Goal: Task Accomplishment & Management: Use online tool/utility

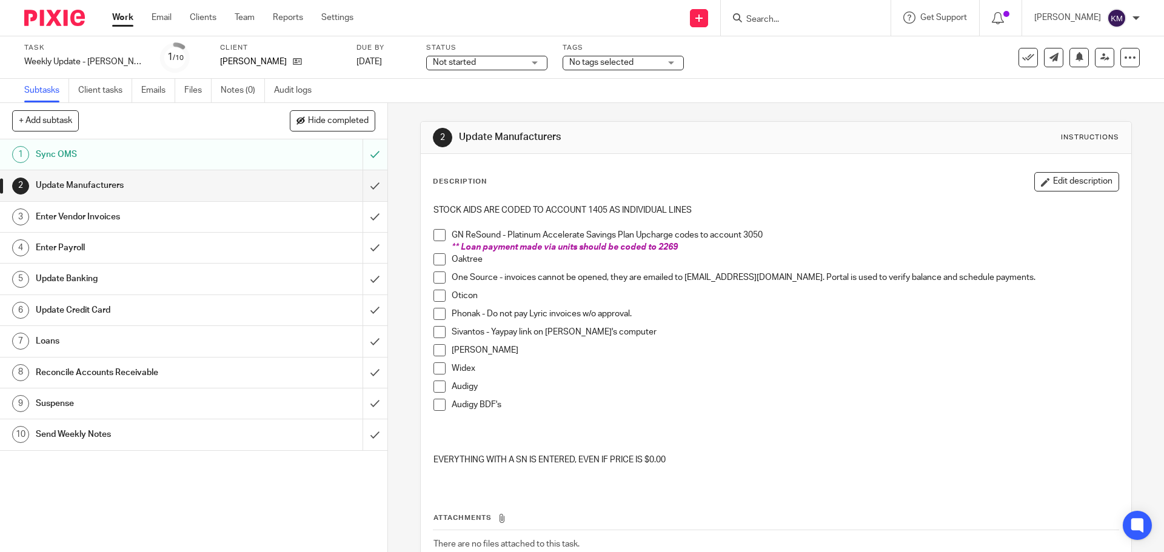
click at [437, 260] on span at bounding box center [439, 259] width 12 height 12
click at [437, 276] on span at bounding box center [439, 278] width 12 height 12
click at [435, 295] on span at bounding box center [439, 296] width 12 height 12
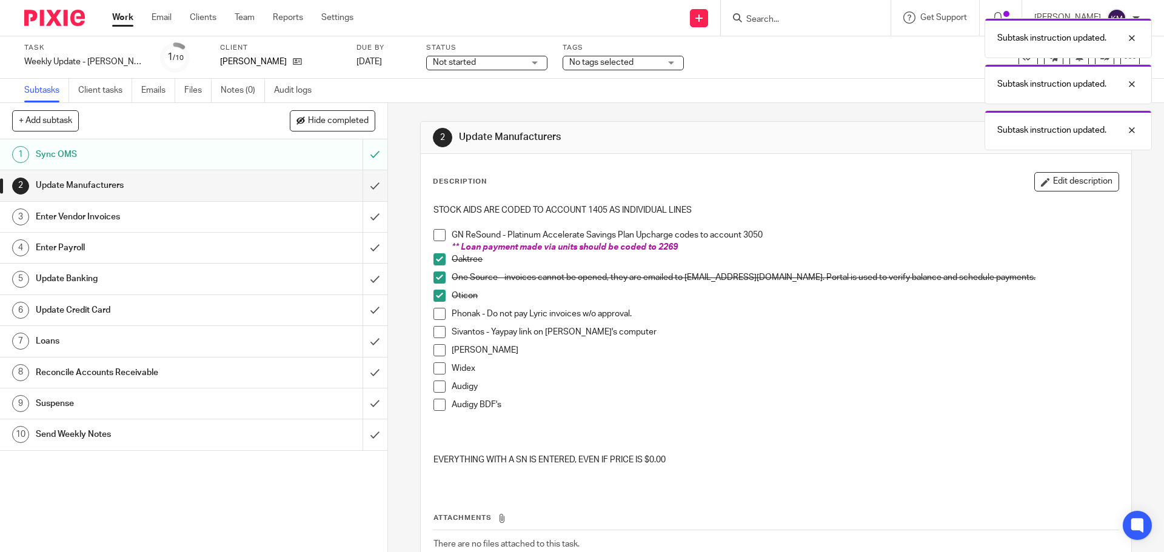
click at [435, 315] on span at bounding box center [439, 314] width 12 height 12
click at [436, 332] on span at bounding box center [439, 332] width 12 height 12
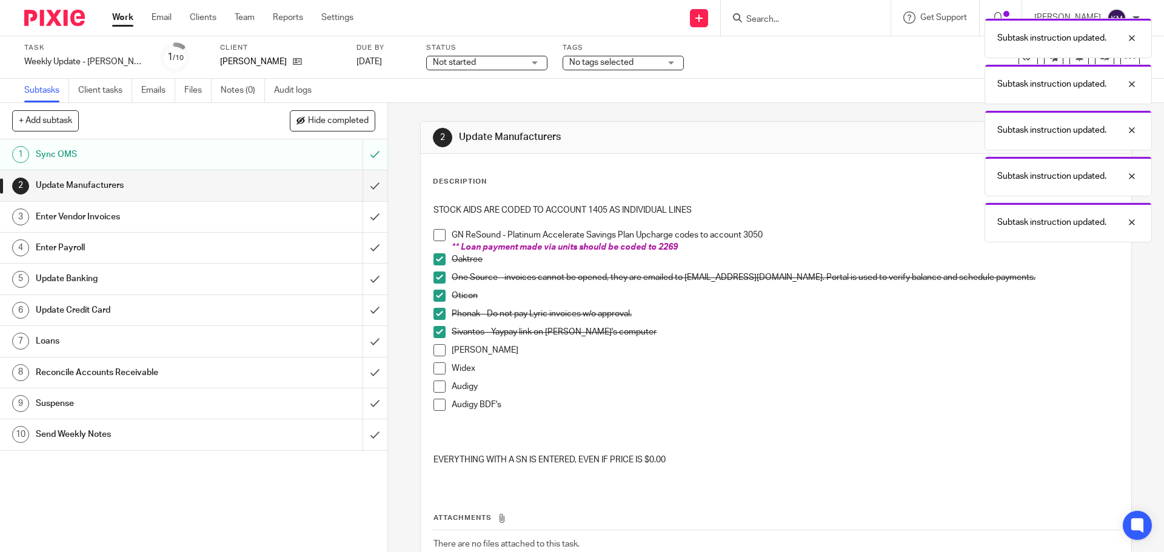
click at [436, 345] on span at bounding box center [439, 350] width 12 height 12
click at [436, 370] on span at bounding box center [439, 368] width 12 height 12
click at [437, 389] on span at bounding box center [439, 387] width 12 height 12
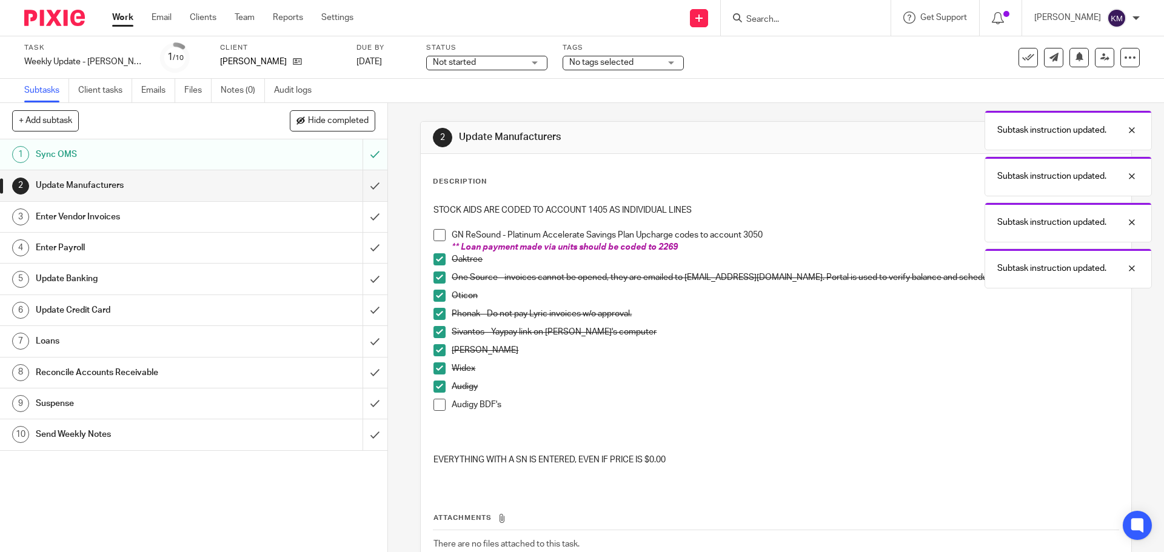
click at [435, 405] on span at bounding box center [439, 405] width 12 height 12
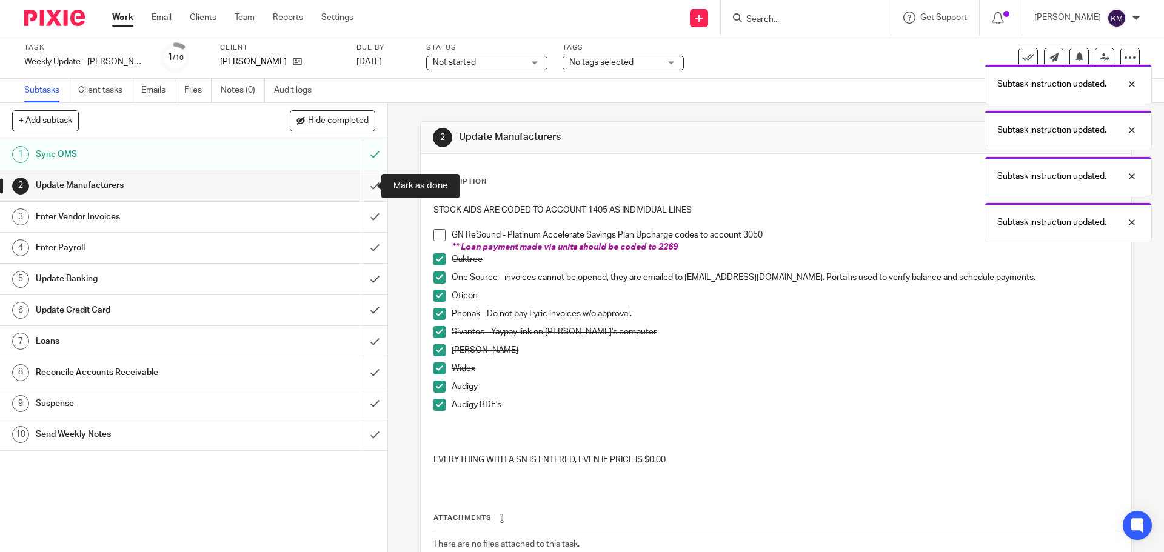
click at [363, 185] on input "submit" at bounding box center [193, 185] width 387 height 30
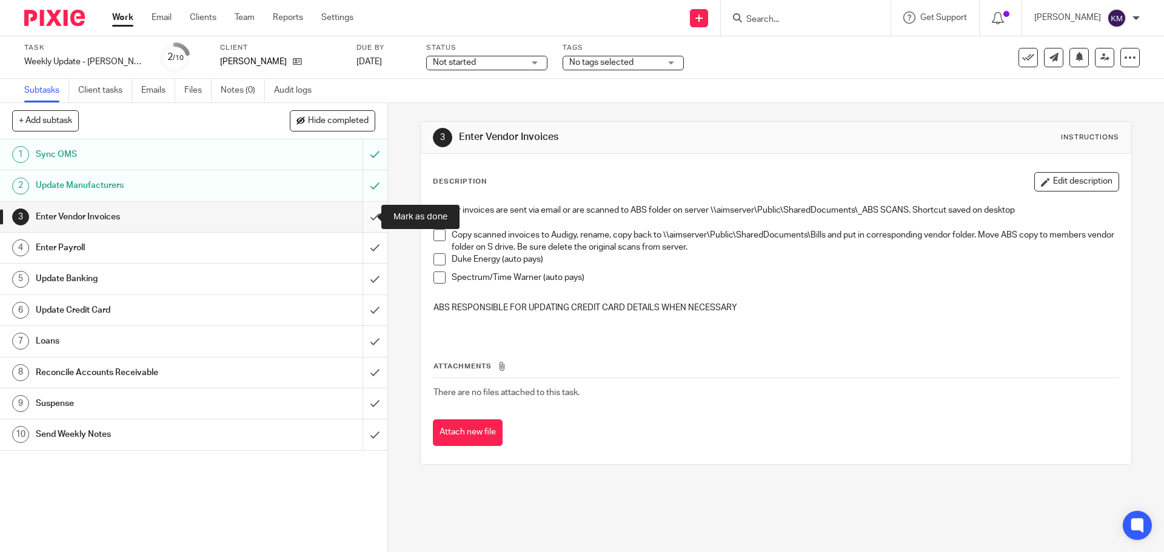
click at [365, 216] on input "submit" at bounding box center [193, 217] width 387 height 30
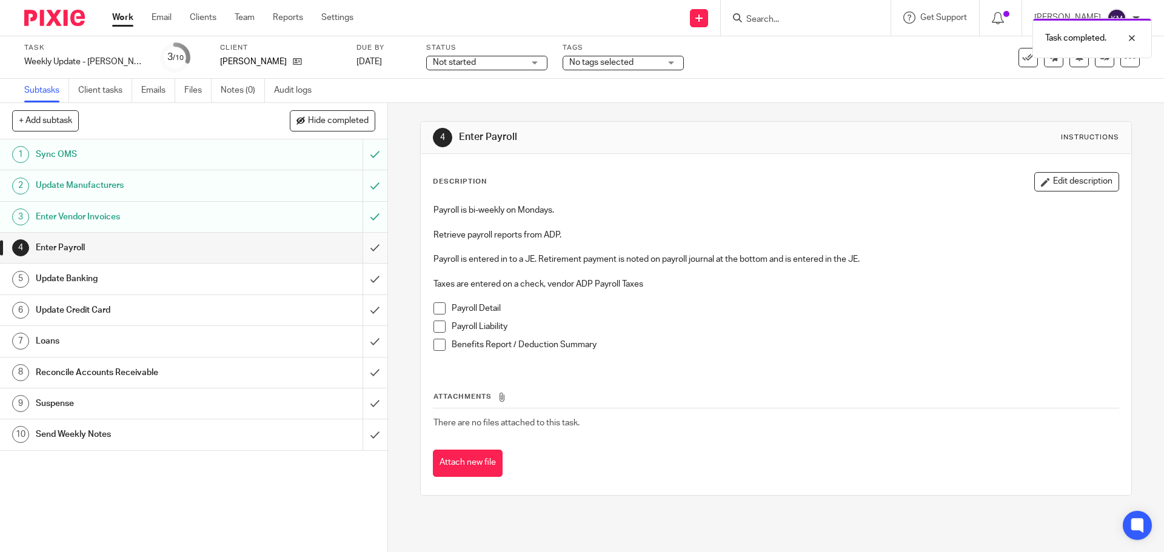
click at [363, 247] on input "submit" at bounding box center [193, 248] width 387 height 30
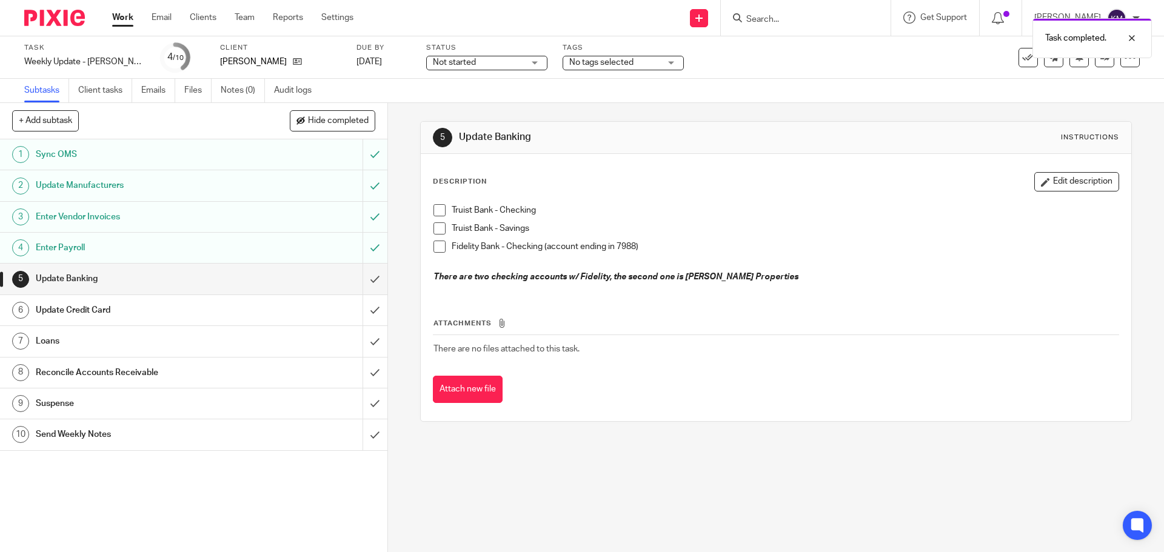
click at [433, 212] on span at bounding box center [439, 210] width 12 height 12
click at [433, 227] on span at bounding box center [439, 228] width 12 height 12
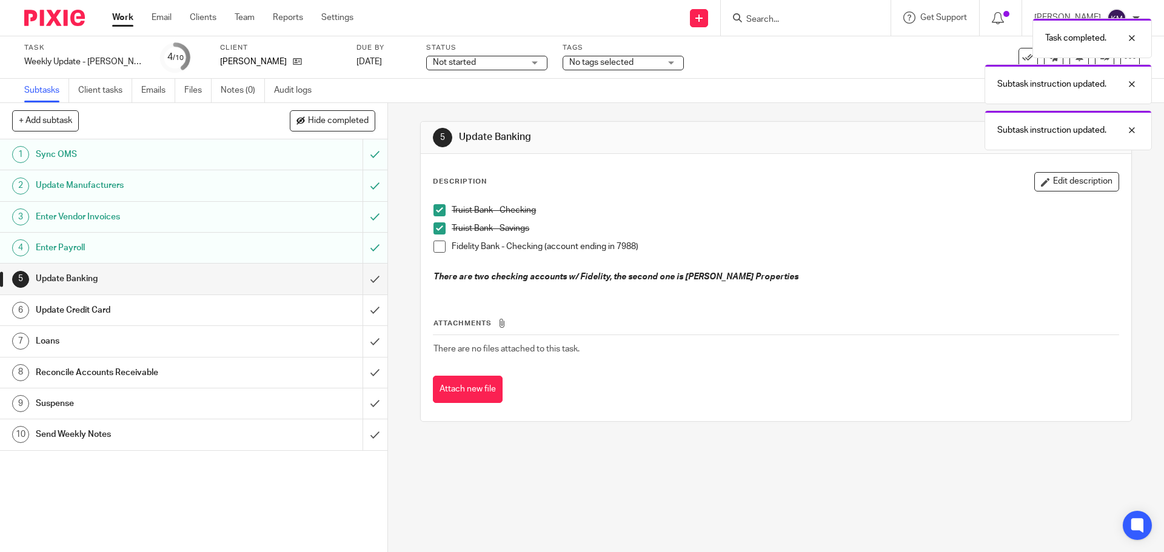
click at [435, 242] on span at bounding box center [439, 247] width 12 height 12
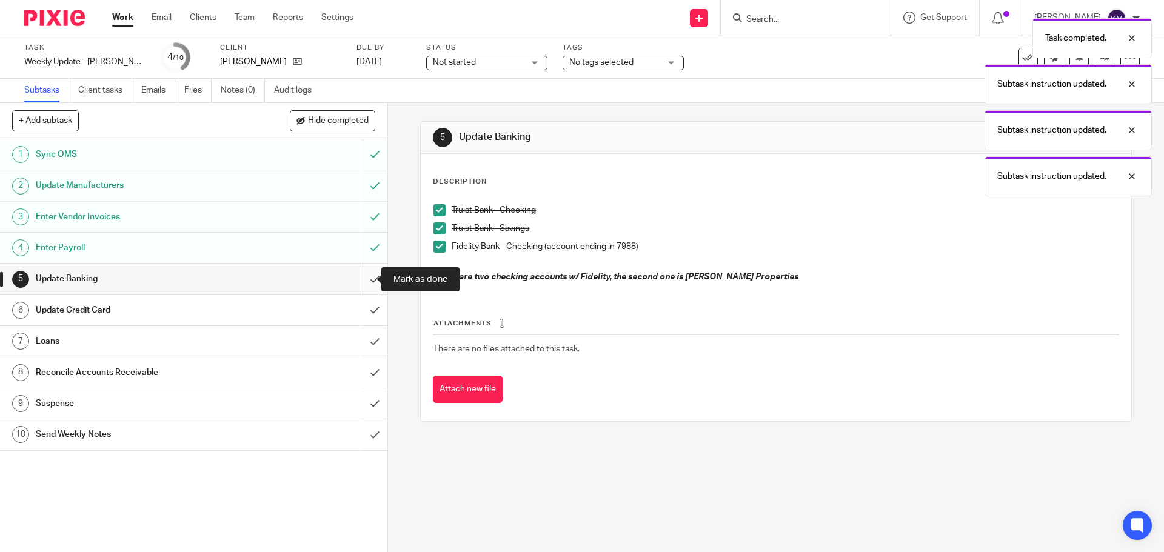
click at [361, 277] on input "submit" at bounding box center [193, 279] width 387 height 30
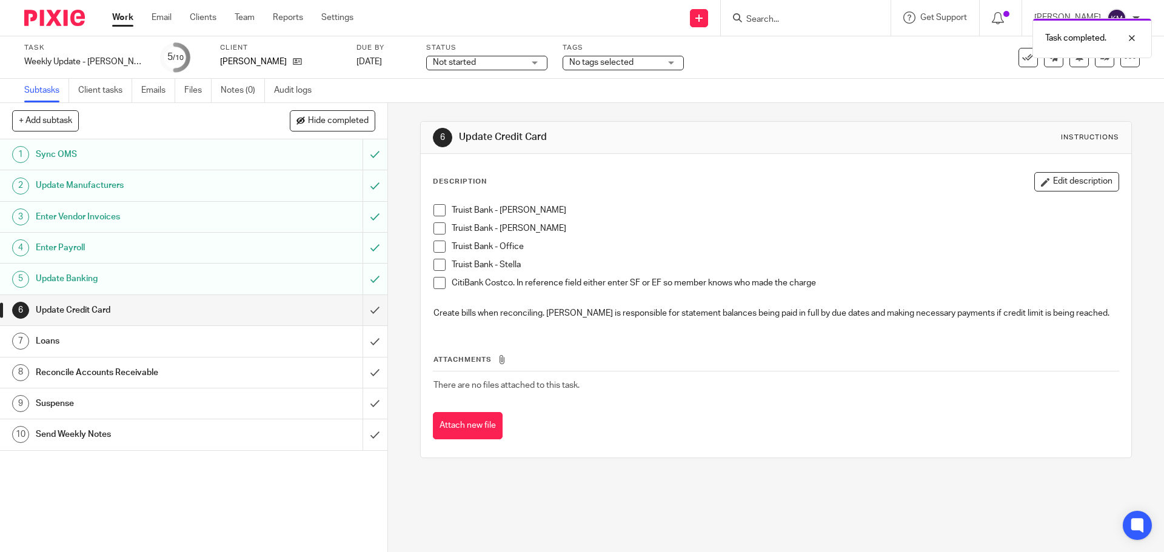
click at [437, 210] on span at bounding box center [439, 210] width 12 height 12
click at [434, 230] on span at bounding box center [439, 228] width 12 height 12
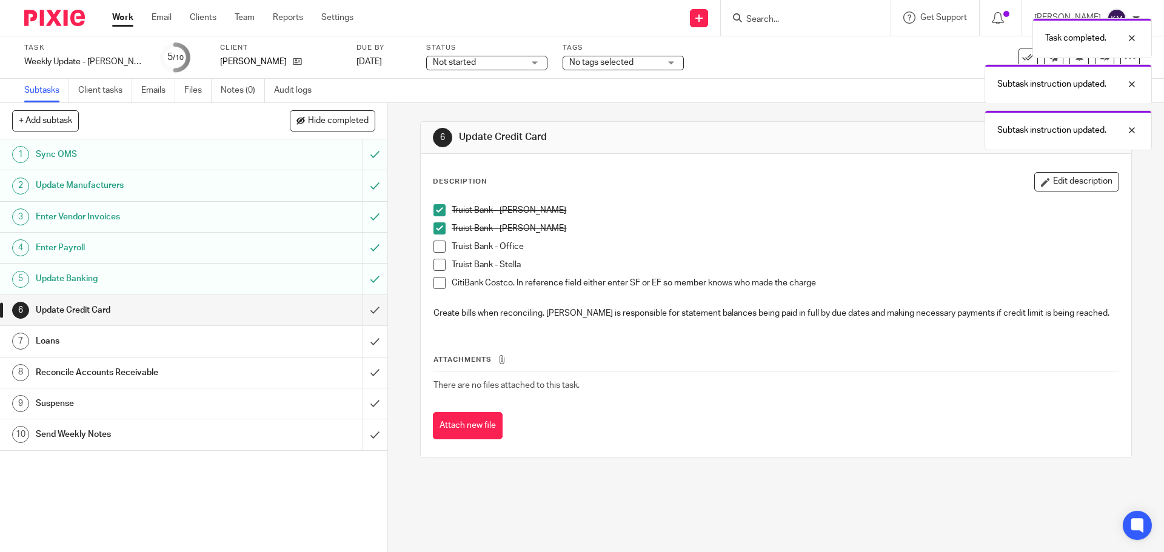
click at [435, 247] on span at bounding box center [439, 247] width 12 height 12
click at [435, 264] on span at bounding box center [439, 265] width 12 height 12
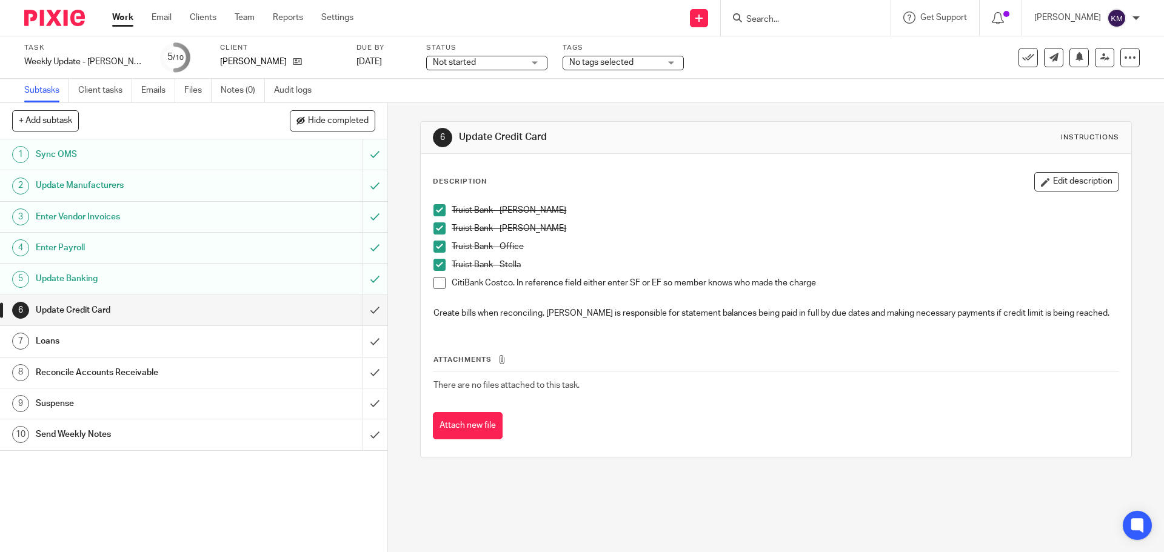
click at [436, 284] on span at bounding box center [439, 283] width 12 height 12
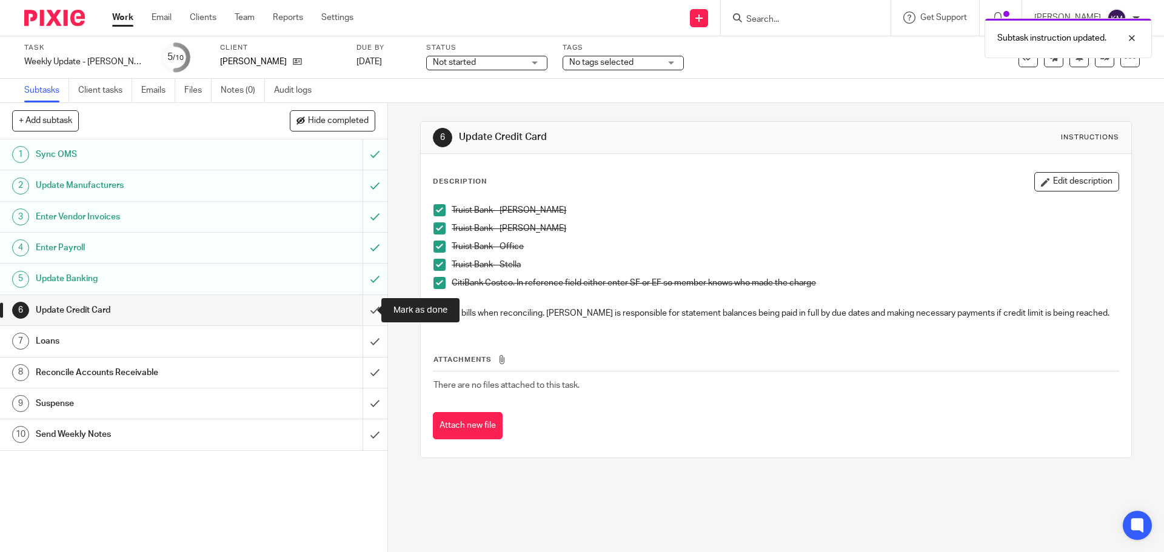
click at [362, 310] on input "submit" at bounding box center [193, 310] width 387 height 30
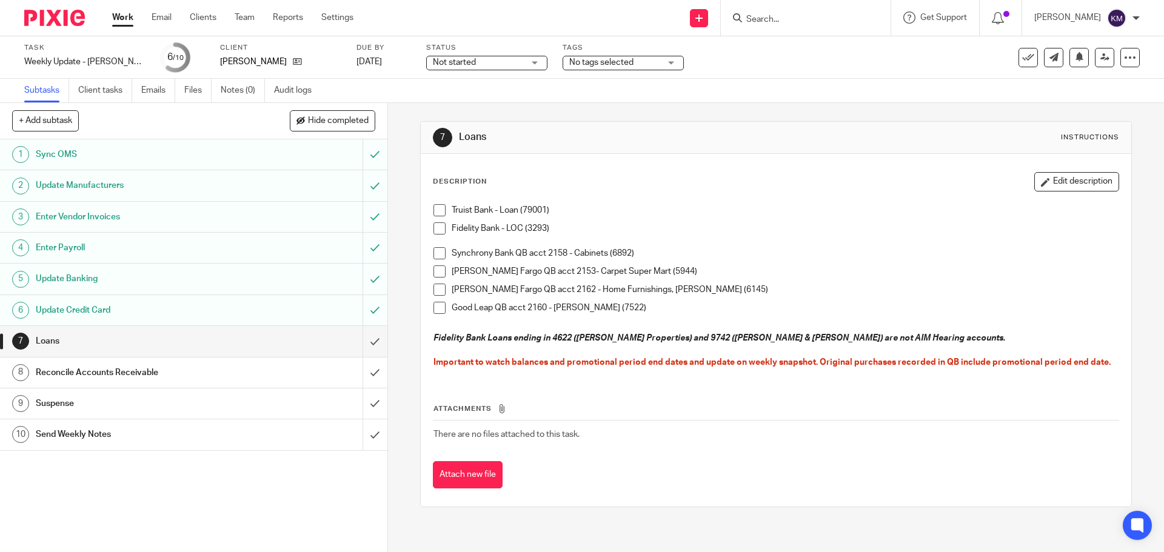
click at [438, 208] on span at bounding box center [439, 210] width 12 height 12
click at [435, 249] on span at bounding box center [439, 253] width 12 height 12
click at [438, 268] on span at bounding box center [439, 271] width 12 height 12
click at [435, 290] on span at bounding box center [439, 290] width 12 height 12
click at [438, 304] on span at bounding box center [439, 308] width 12 height 12
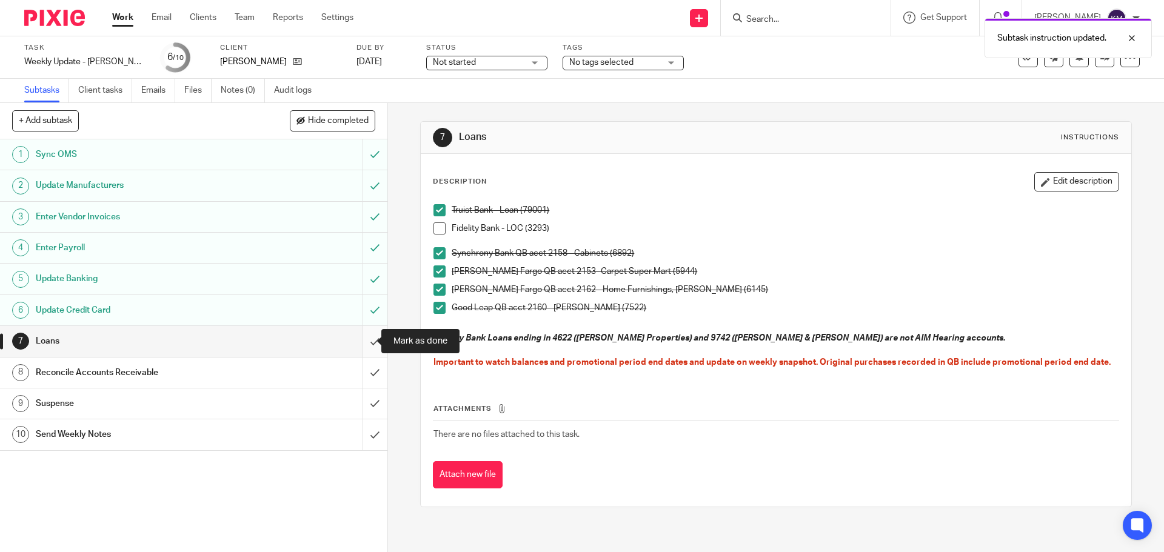
click at [362, 344] on input "submit" at bounding box center [193, 341] width 387 height 30
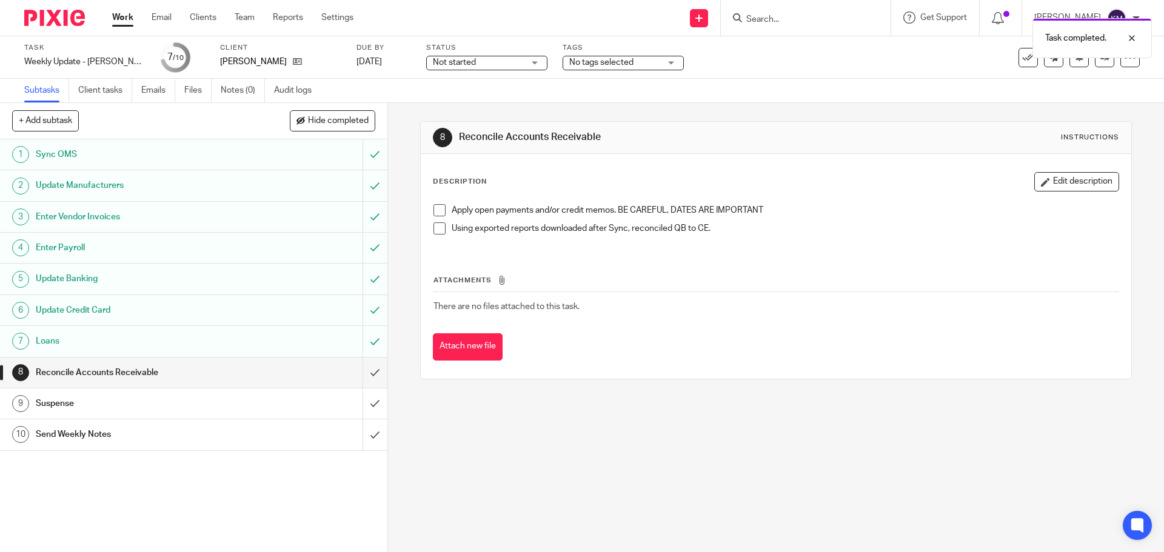
click at [436, 205] on span at bounding box center [439, 210] width 12 height 12
click at [438, 225] on span at bounding box center [439, 228] width 12 height 12
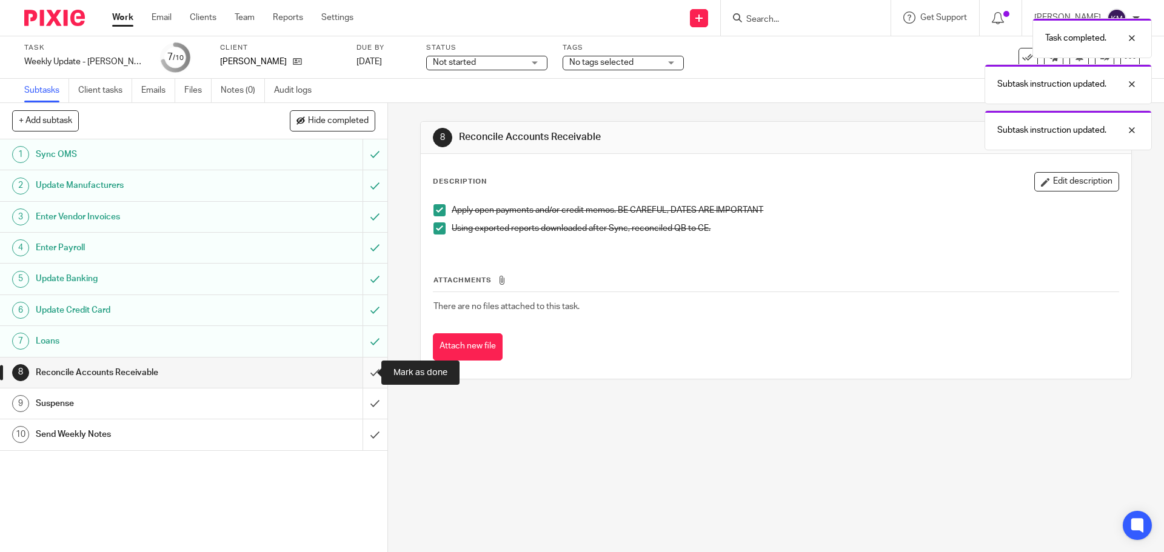
click at [361, 374] on input "submit" at bounding box center [193, 373] width 387 height 30
